Goal: Task Accomplishment & Management: Manage account settings

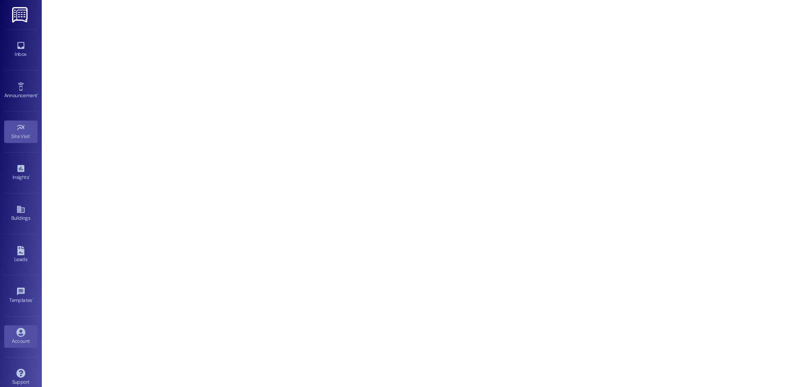
click at [18, 337] on div "Account" at bounding box center [21, 341] width 42 height 8
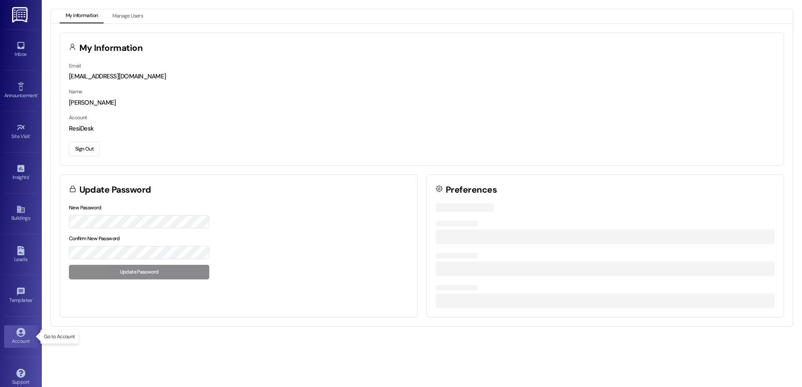
click at [18, 337] on div "Account" at bounding box center [21, 341] width 42 height 8
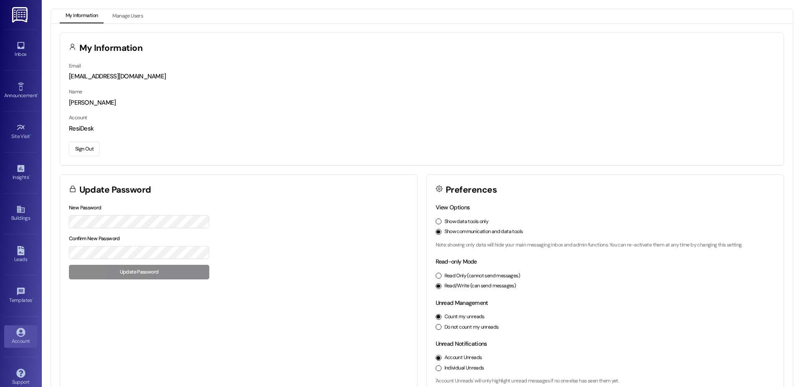
click at [86, 143] on button "Sign Out" at bounding box center [84, 149] width 31 height 15
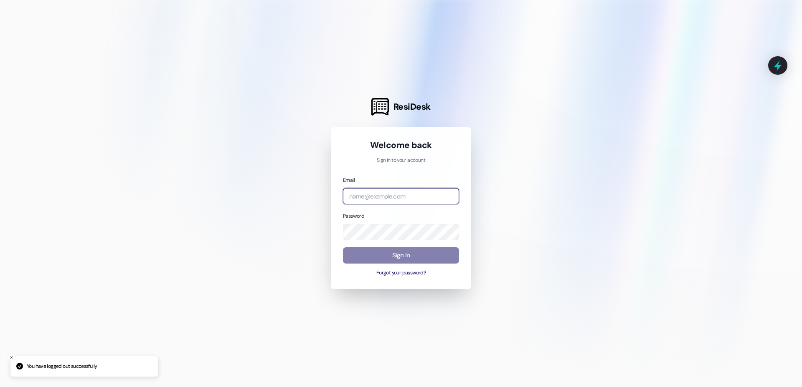
click at [370, 190] on input "email" at bounding box center [401, 196] width 116 height 16
click at [0, 387] on com-1password-button at bounding box center [0, 387] width 0 height 0
type input "p"
click at [425, 197] on input "asset" at bounding box center [401, 196] width 116 height 16
click at [0, 387] on com-1password-button at bounding box center [0, 387] width 0 height 0
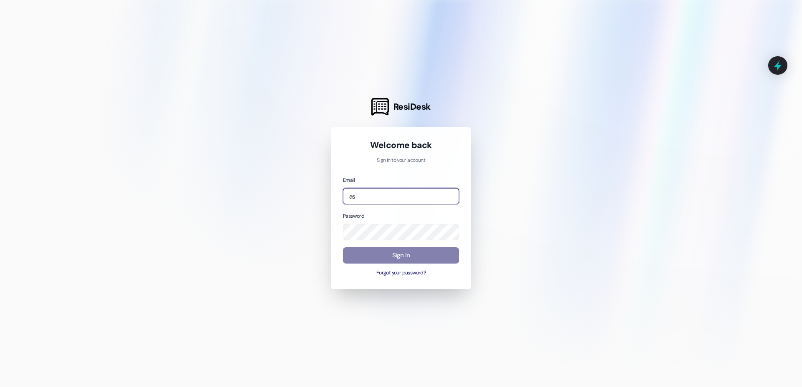
click at [375, 199] on input "as" at bounding box center [401, 196] width 116 height 16
click at [0, 387] on com-1password-button at bounding box center [0, 387] width 0 height 0
type input "[EMAIL_ADDRESS][DOMAIN_NAME]"
